Goal: Transaction & Acquisition: Purchase product/service

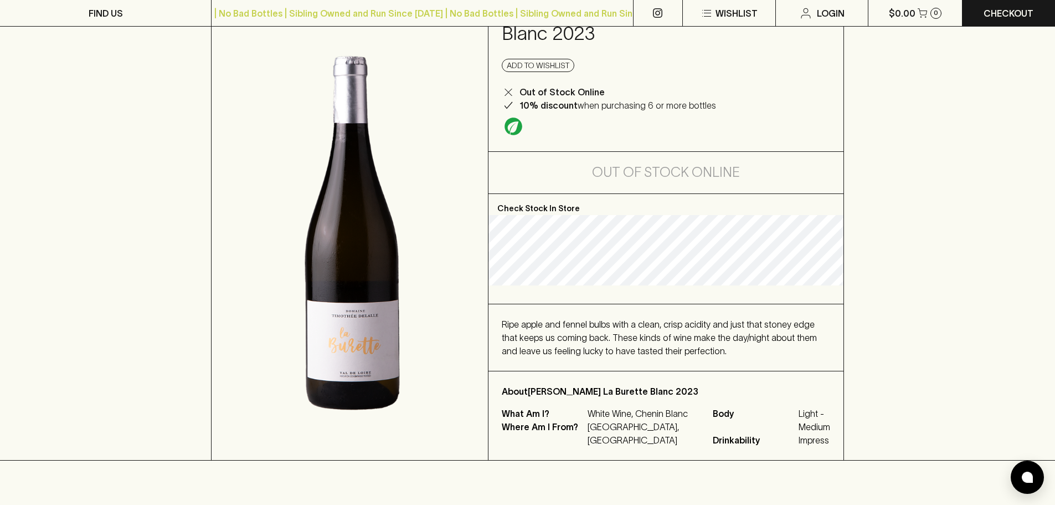
scroll to position [111, 0]
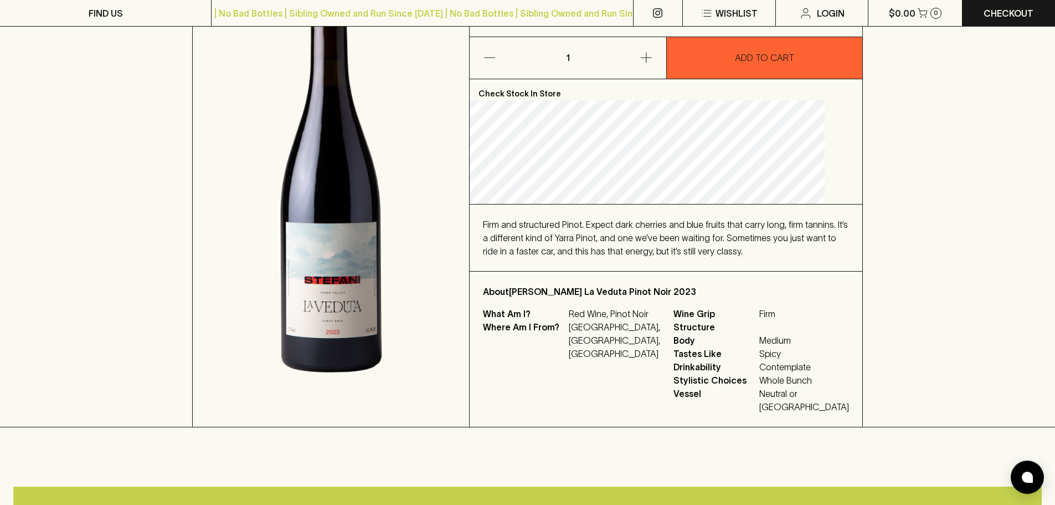
scroll to position [111, 0]
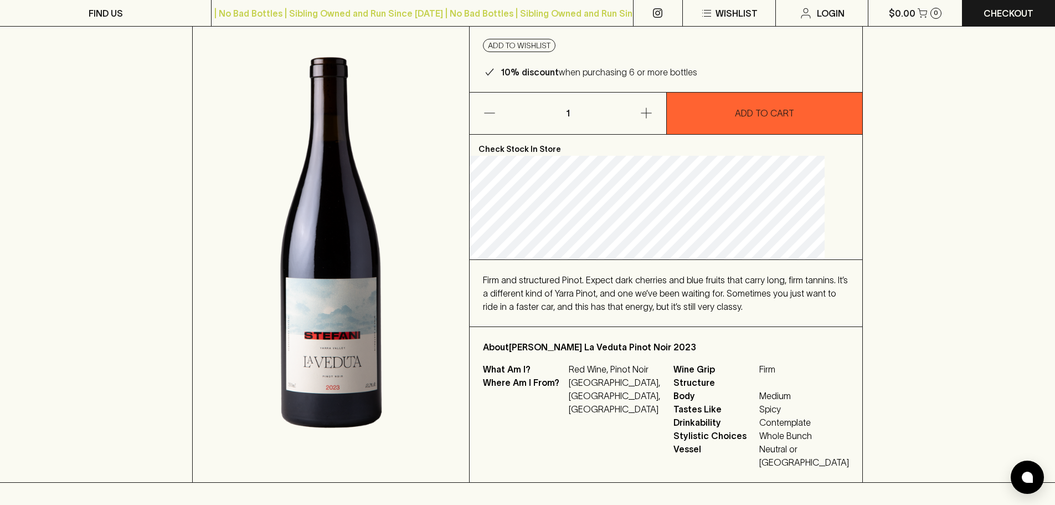
drag, startPoint x: 947, startPoint y: 101, endPoint x: 950, endPoint y: 96, distance: 5.7
click at [950, 96] on div "HOME SHOP [PERSON_NAME] La Veduta Pinot Noir 2023 $55.00 Add to wishlist 10% di…" at bounding box center [527, 224] width 1055 height 517
click at [951, 96] on div "HOME SHOP [PERSON_NAME] La Veduta Pinot Noir 2023 $55.00 Add to wishlist 10% di…" at bounding box center [527, 224] width 1055 height 517
click at [955, 104] on div "HOME SHOP [PERSON_NAME] La Veduta Pinot Noir 2023 $55.00 Add to wishlist 10% di…" at bounding box center [527, 224] width 1055 height 517
